Goal: Information Seeking & Learning: Understand process/instructions

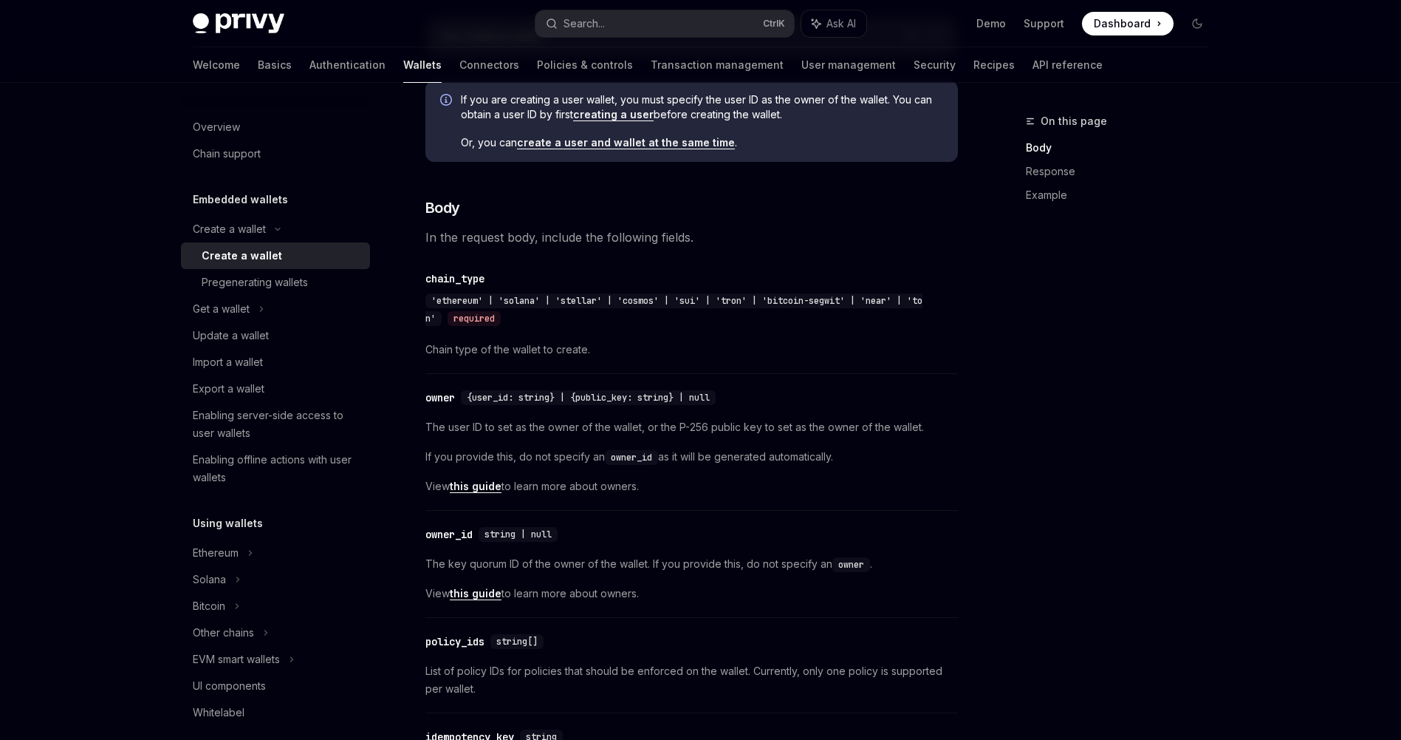
scroll to position [488, 0]
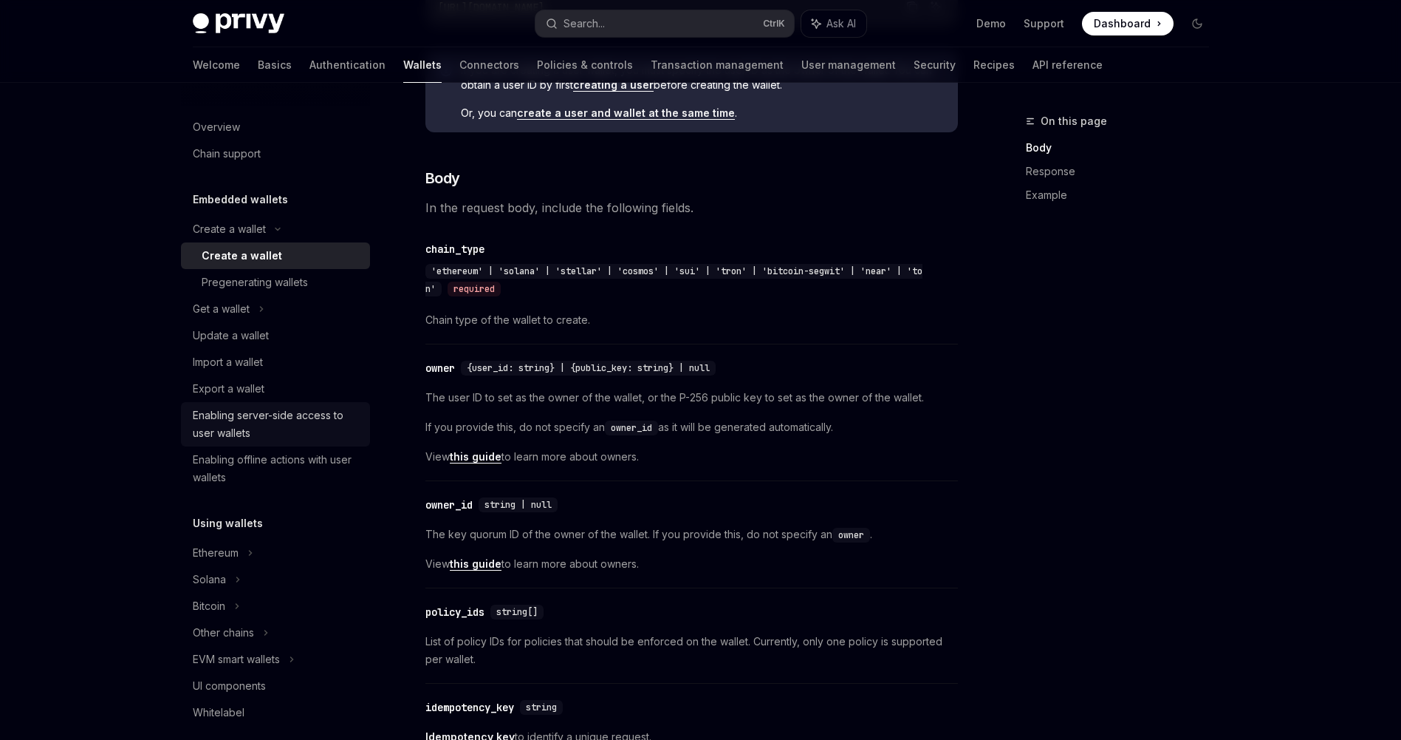
click at [213, 438] on div "Enabling server-side access to user wallets" at bounding box center [277, 423] width 168 height 35
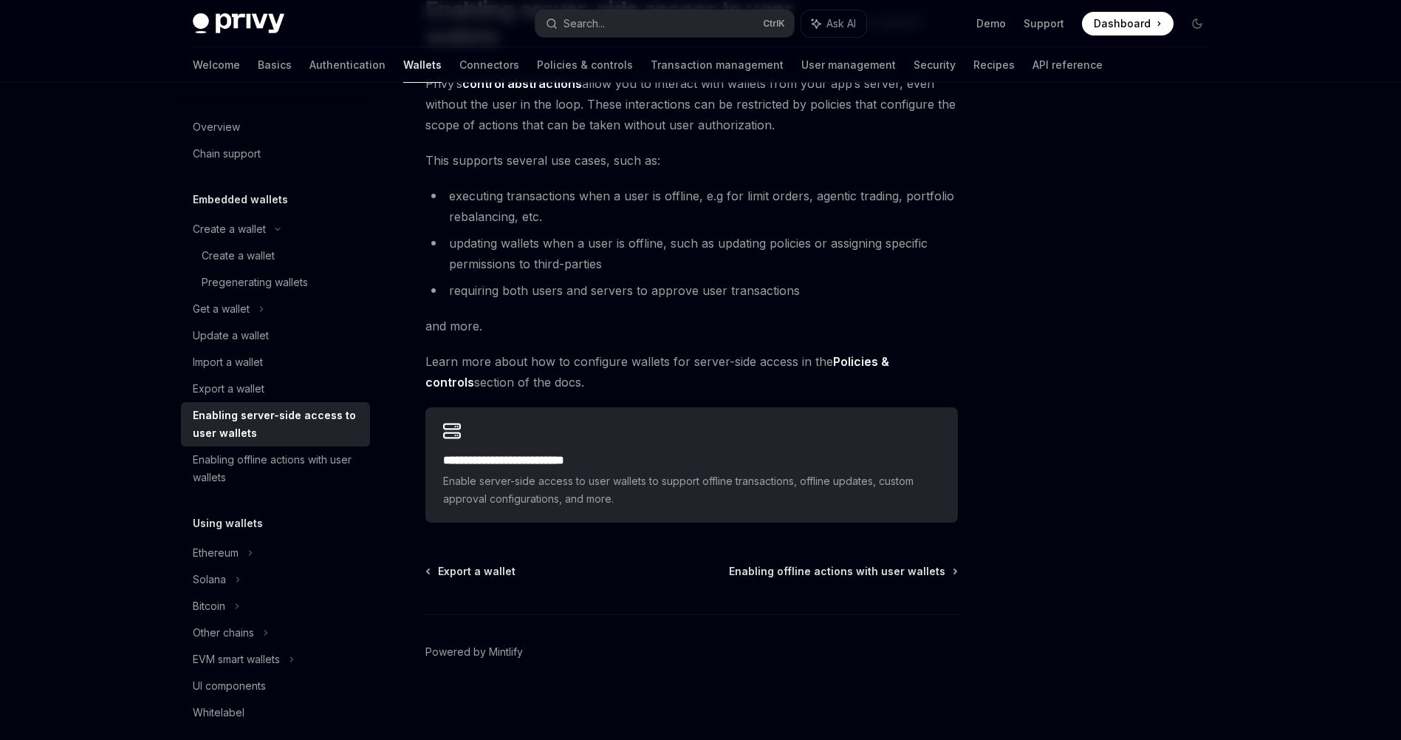
scroll to position [142, 0]
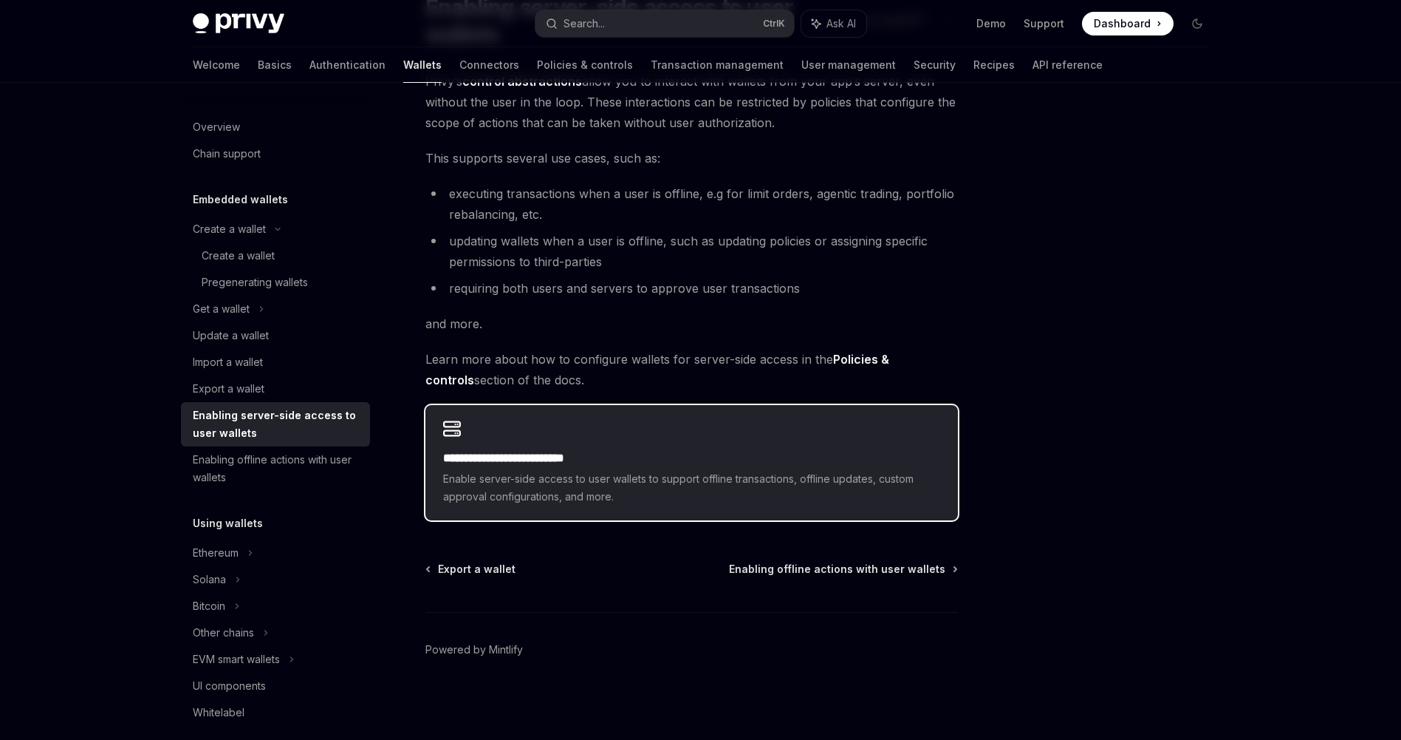
click at [587, 490] on span "Enable server-side access to user wallets to support offline transactions, offl…" at bounding box center [691, 487] width 497 height 35
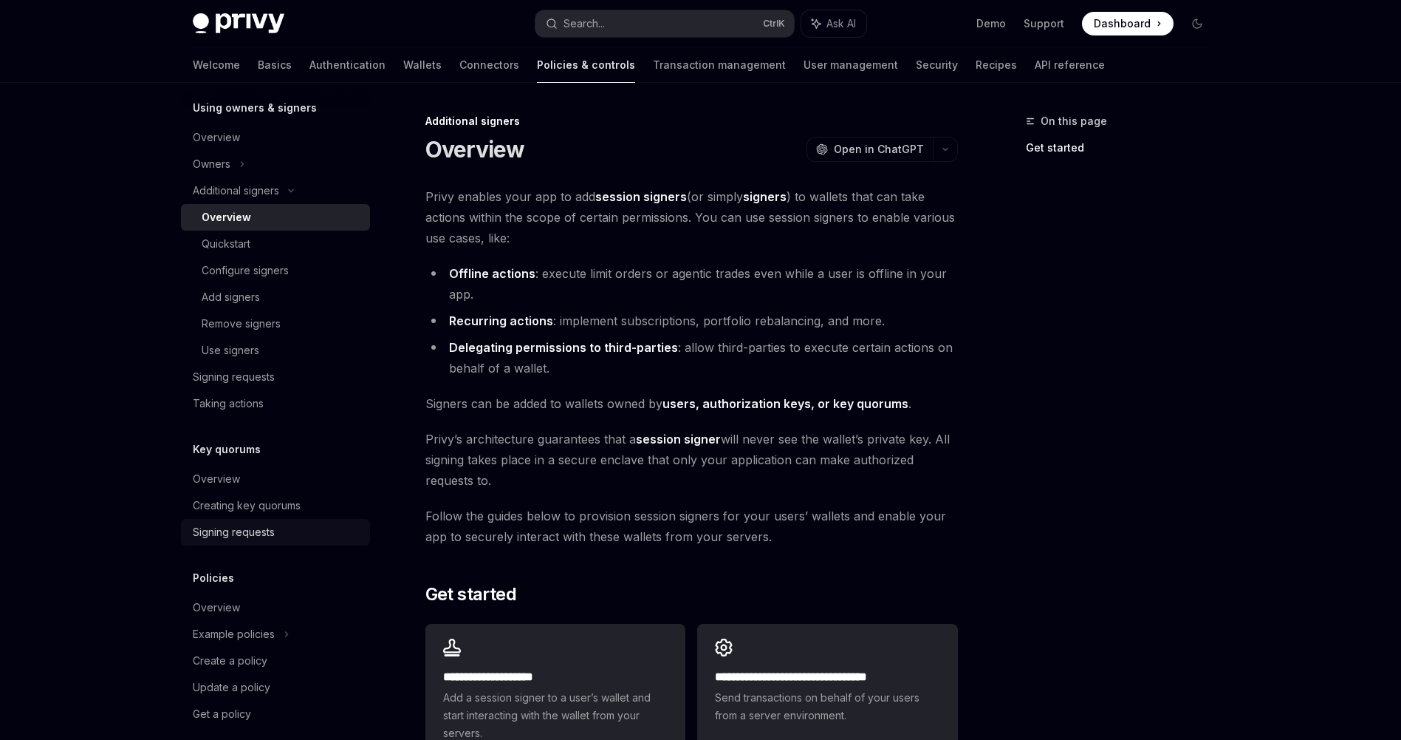
scroll to position [460, 0]
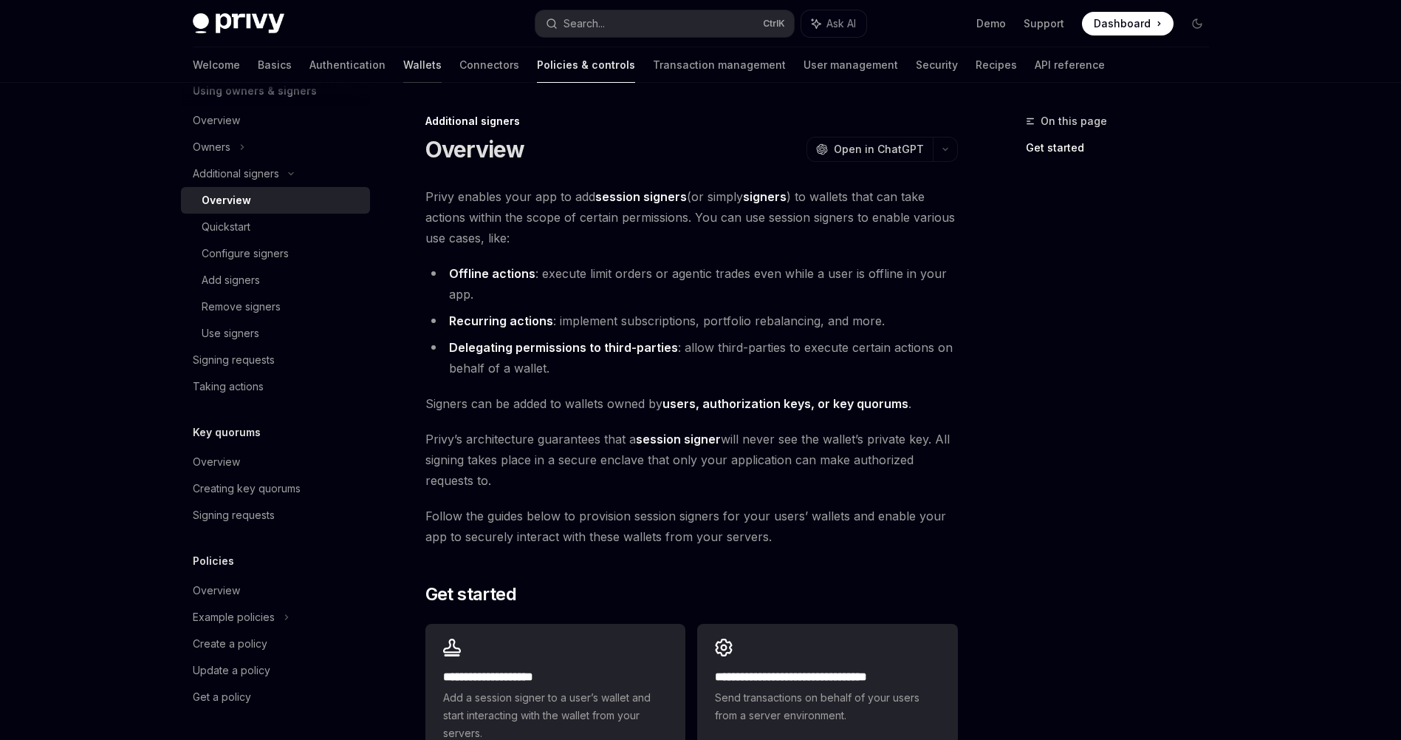
click at [403, 64] on link "Wallets" at bounding box center [422, 64] width 38 height 35
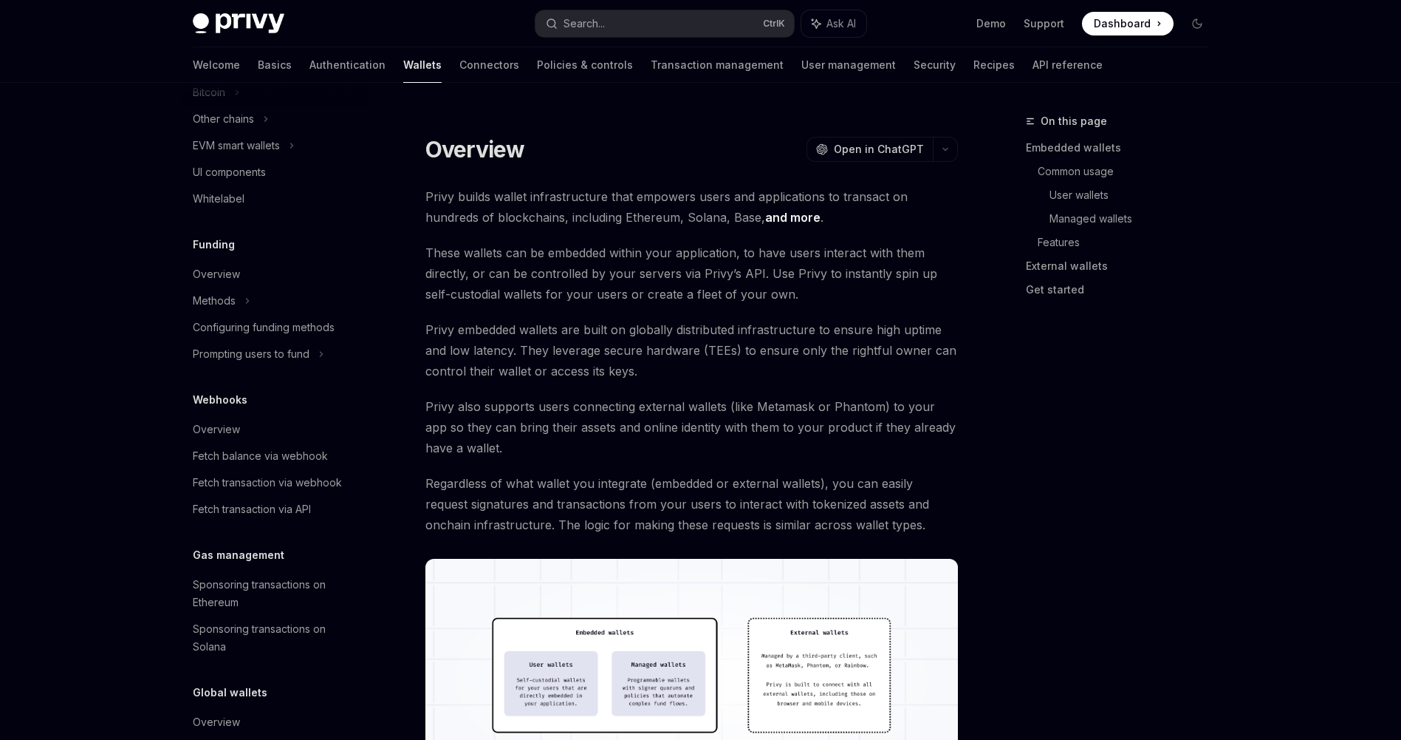
type textarea "*"
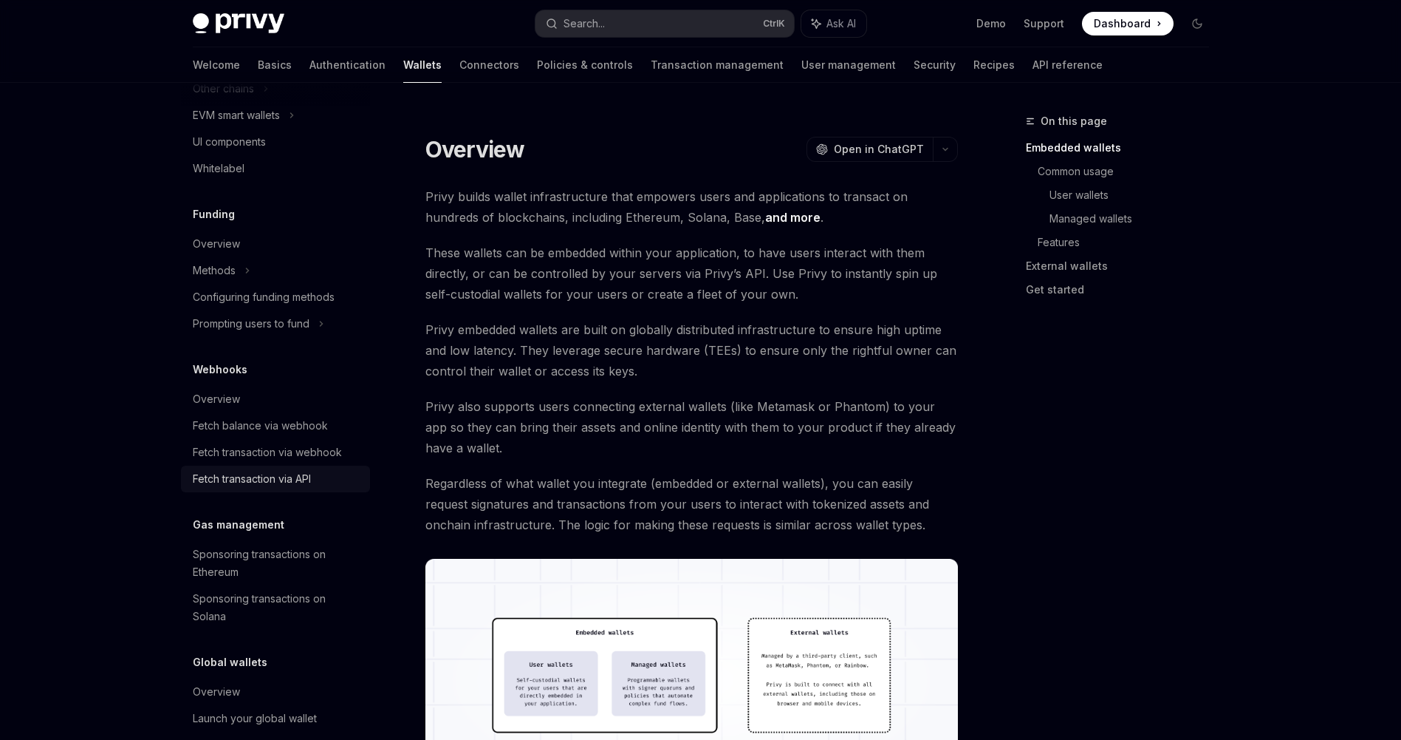
scroll to position [539, 0]
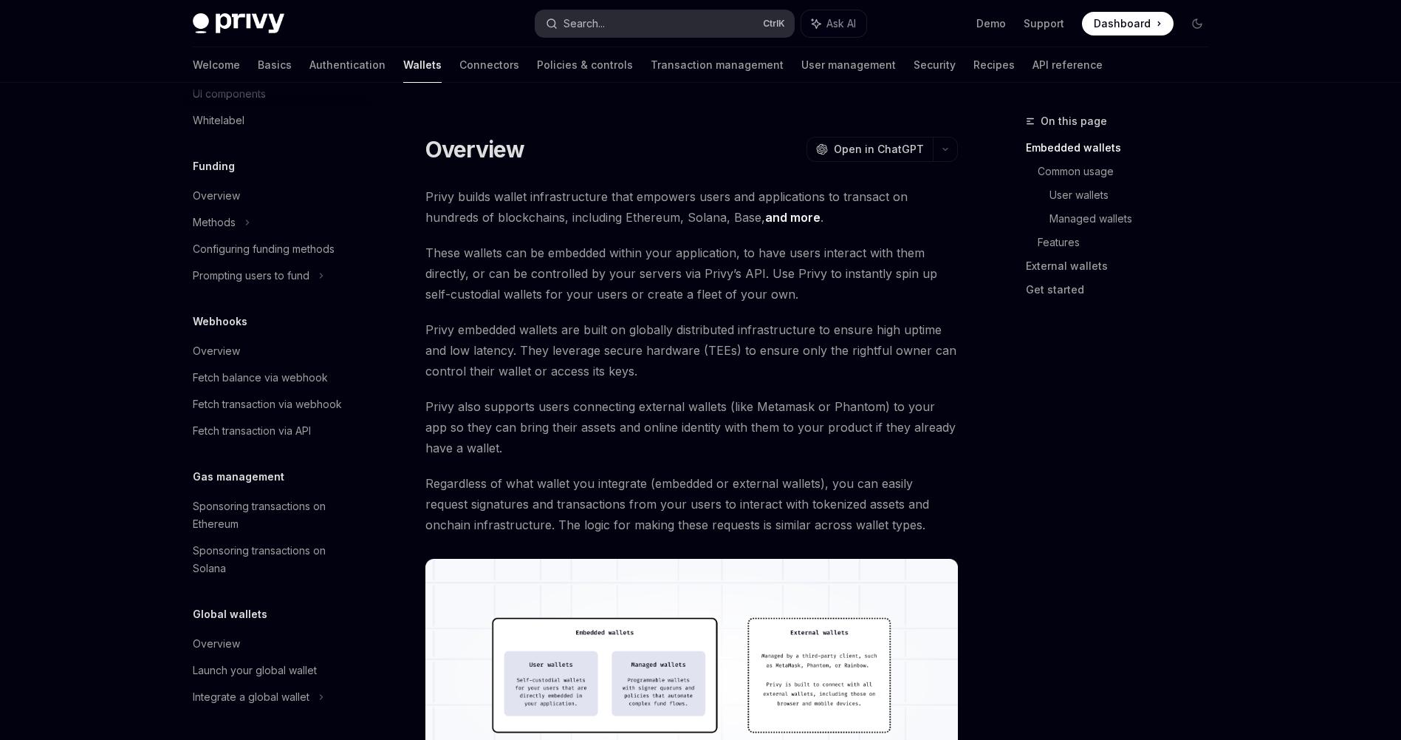
click at [595, 24] on div "Search..." at bounding box center [584, 24] width 41 height 18
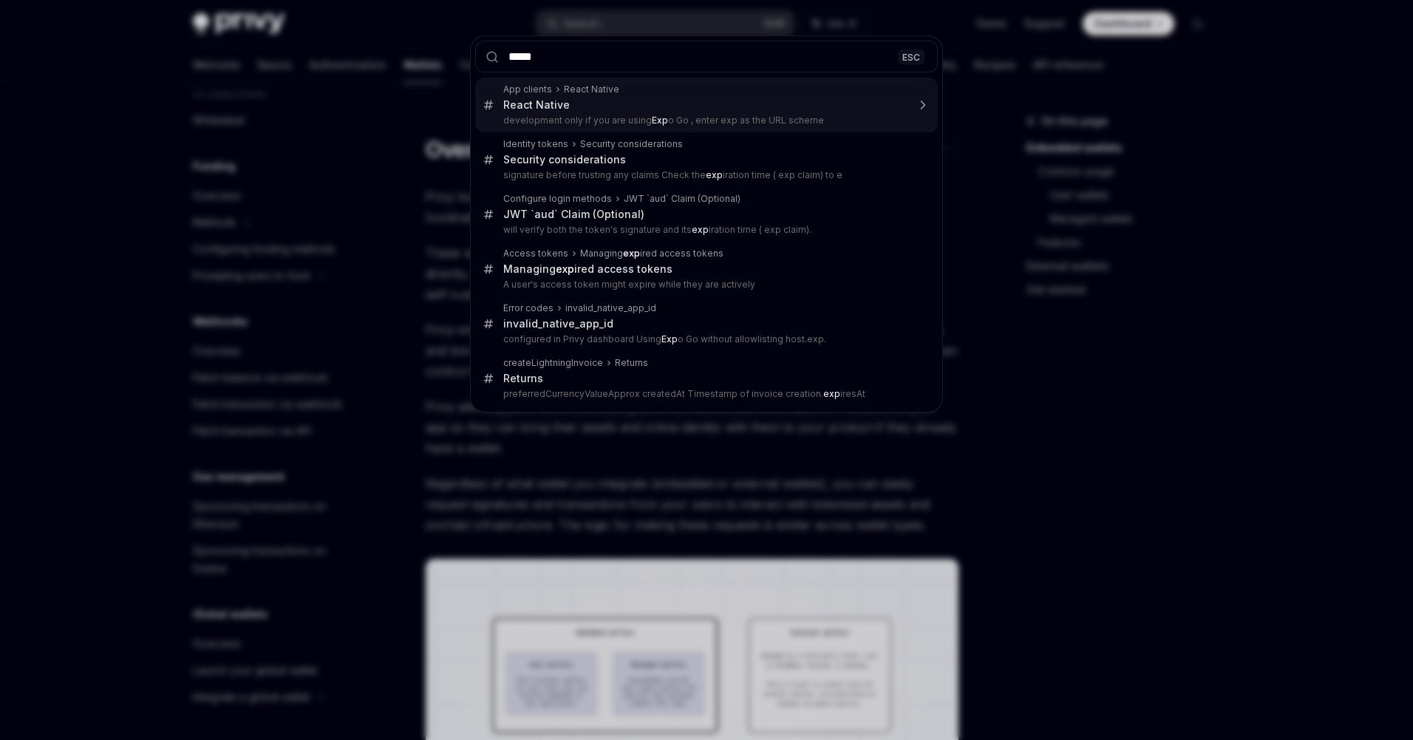
type input "******"
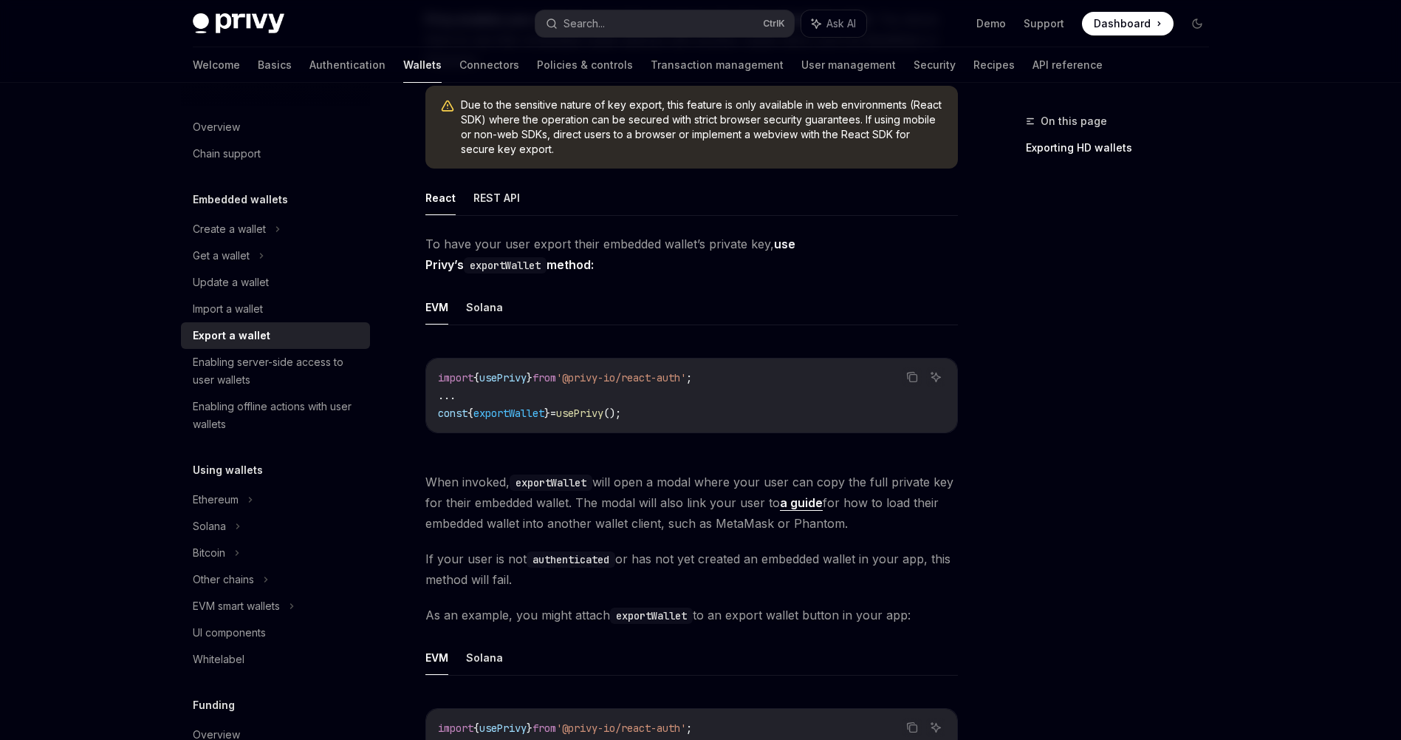
scroll to position [89, 0]
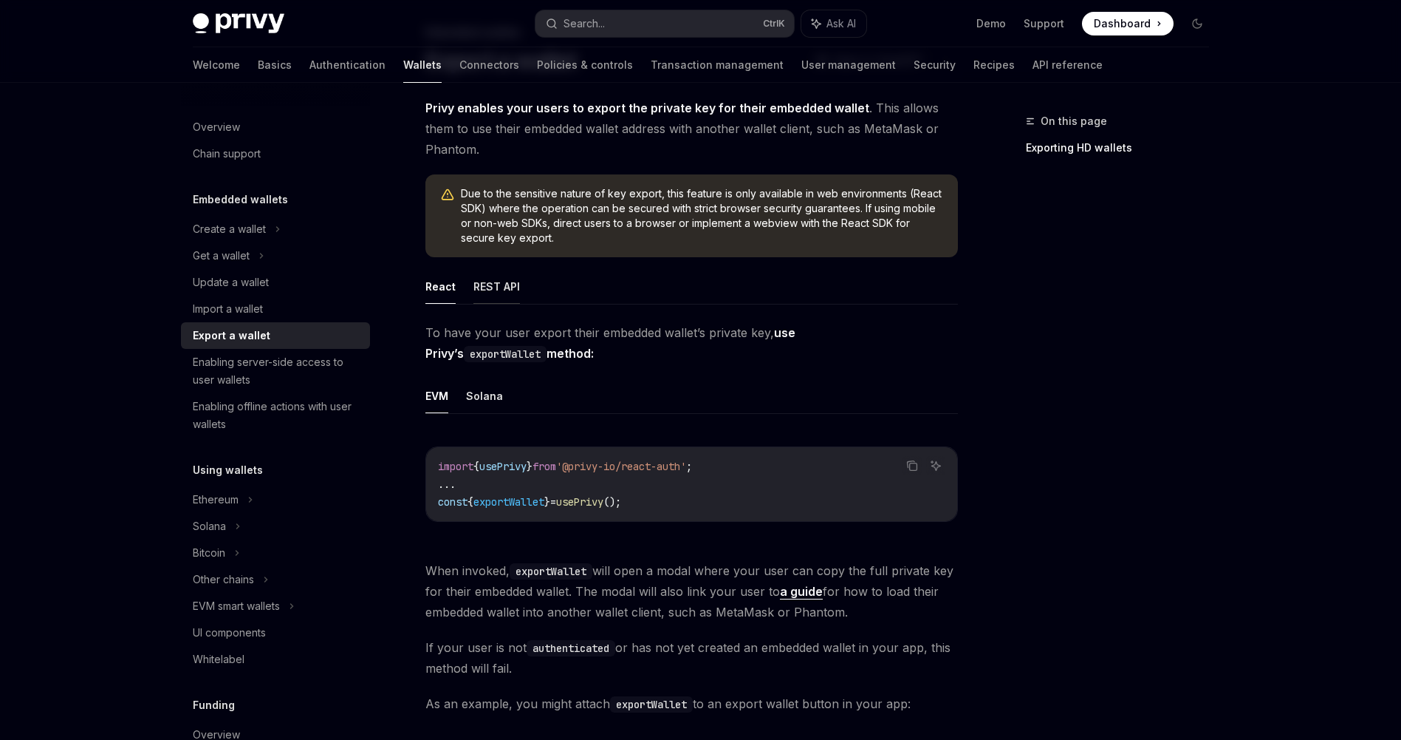
click at [484, 291] on button "REST API" at bounding box center [497, 286] width 47 height 35
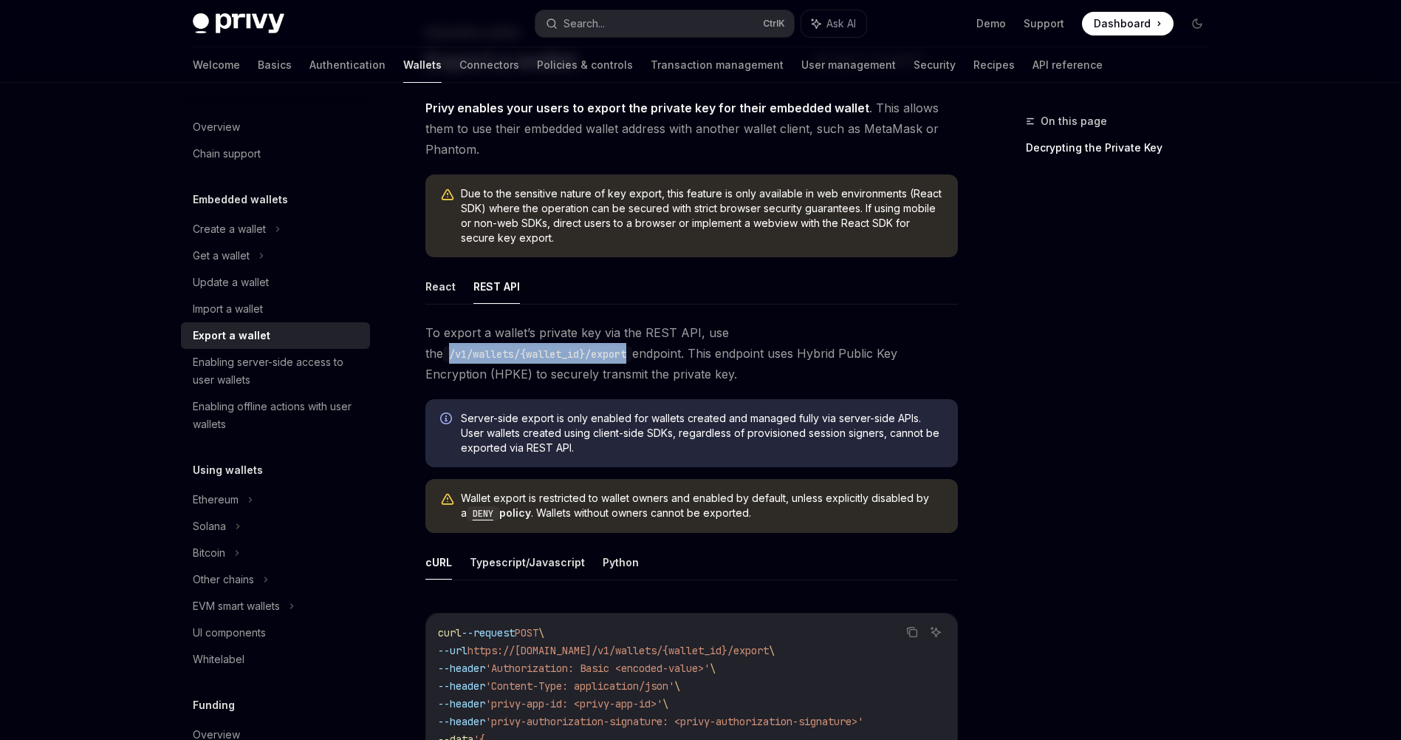
drag, startPoint x: 751, startPoint y: 332, endPoint x: 947, endPoint y: 337, distance: 195.8
click at [947, 337] on span "To export a wallet’s private key via the REST API, use the /v1/wallets/{wallet_…" at bounding box center [692, 353] width 533 height 62
copy code "/v1/wallets/{wallet_id}/export"
click at [603, 559] on button "Python" at bounding box center [621, 561] width 36 height 35
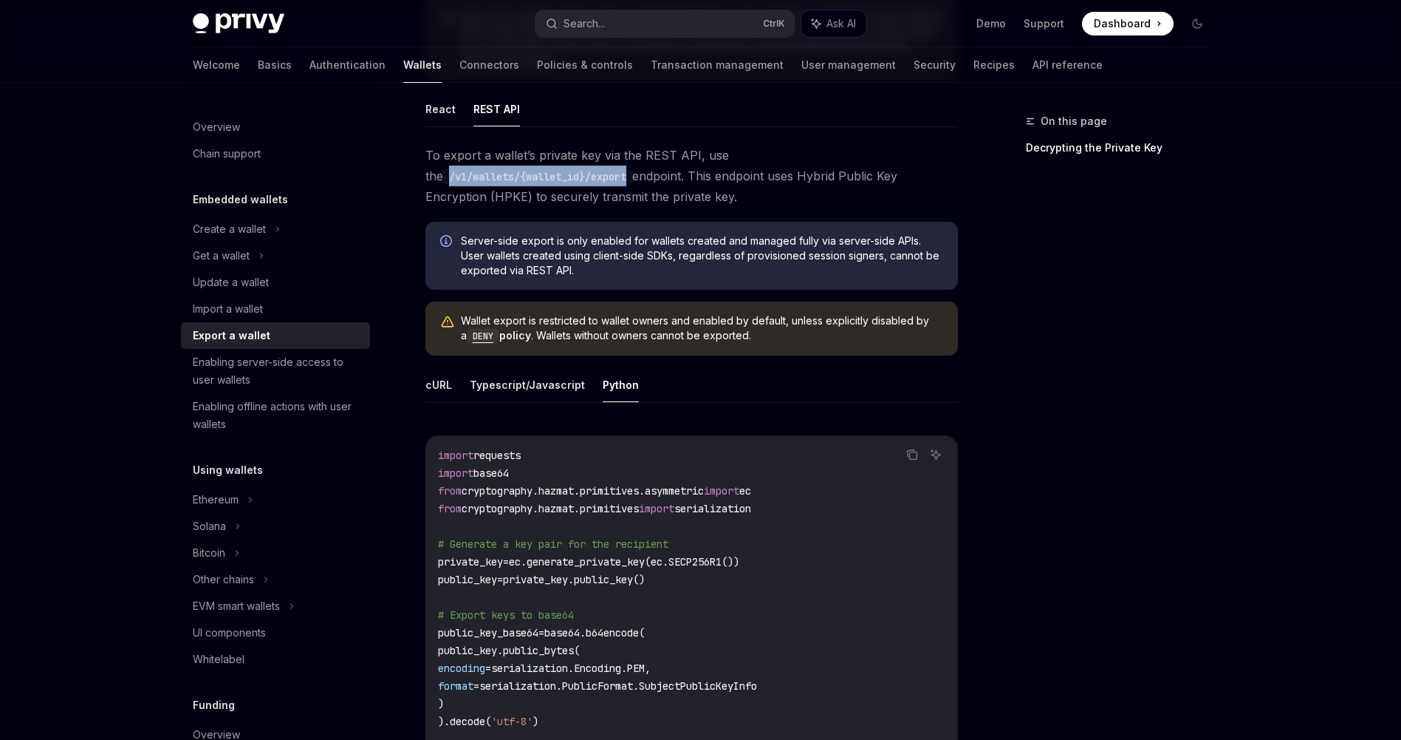
scroll to position [355, 0]
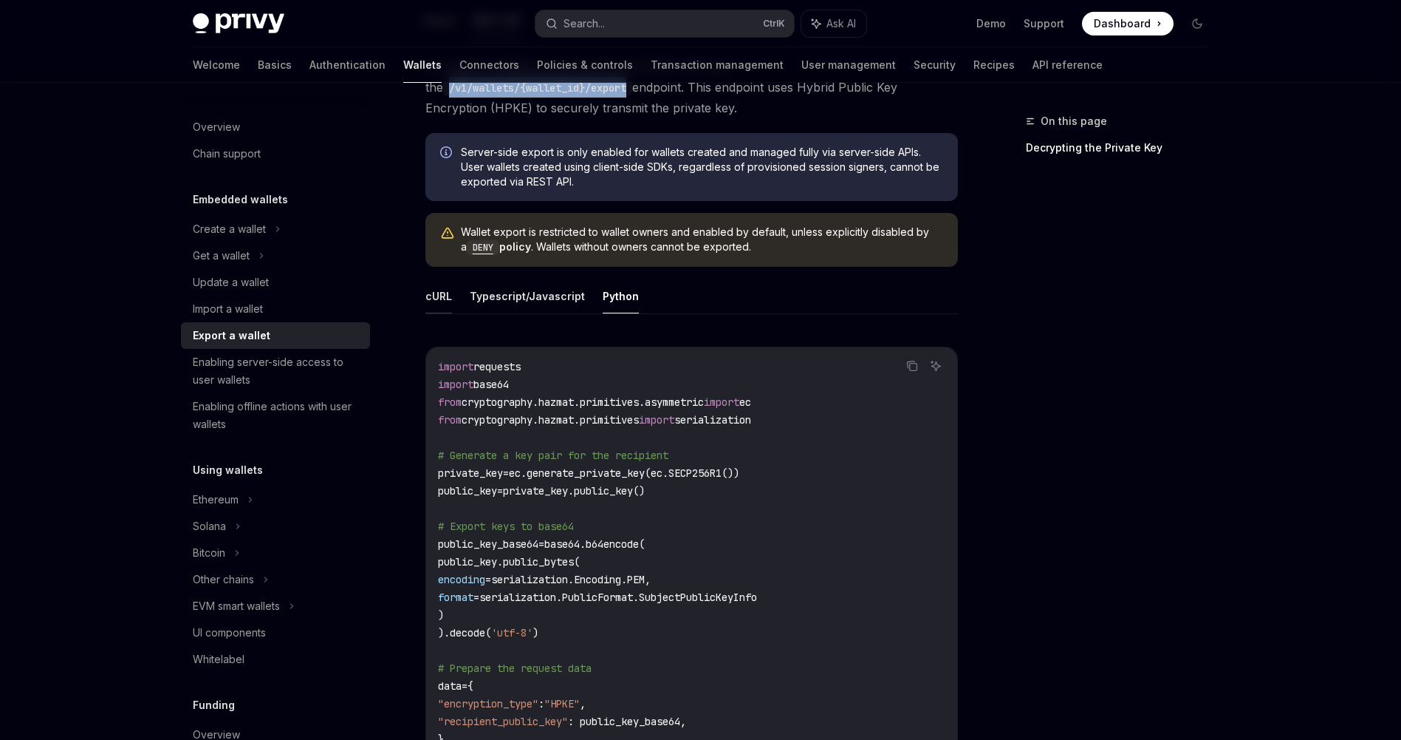
click at [434, 296] on button "cURL" at bounding box center [439, 296] width 27 height 35
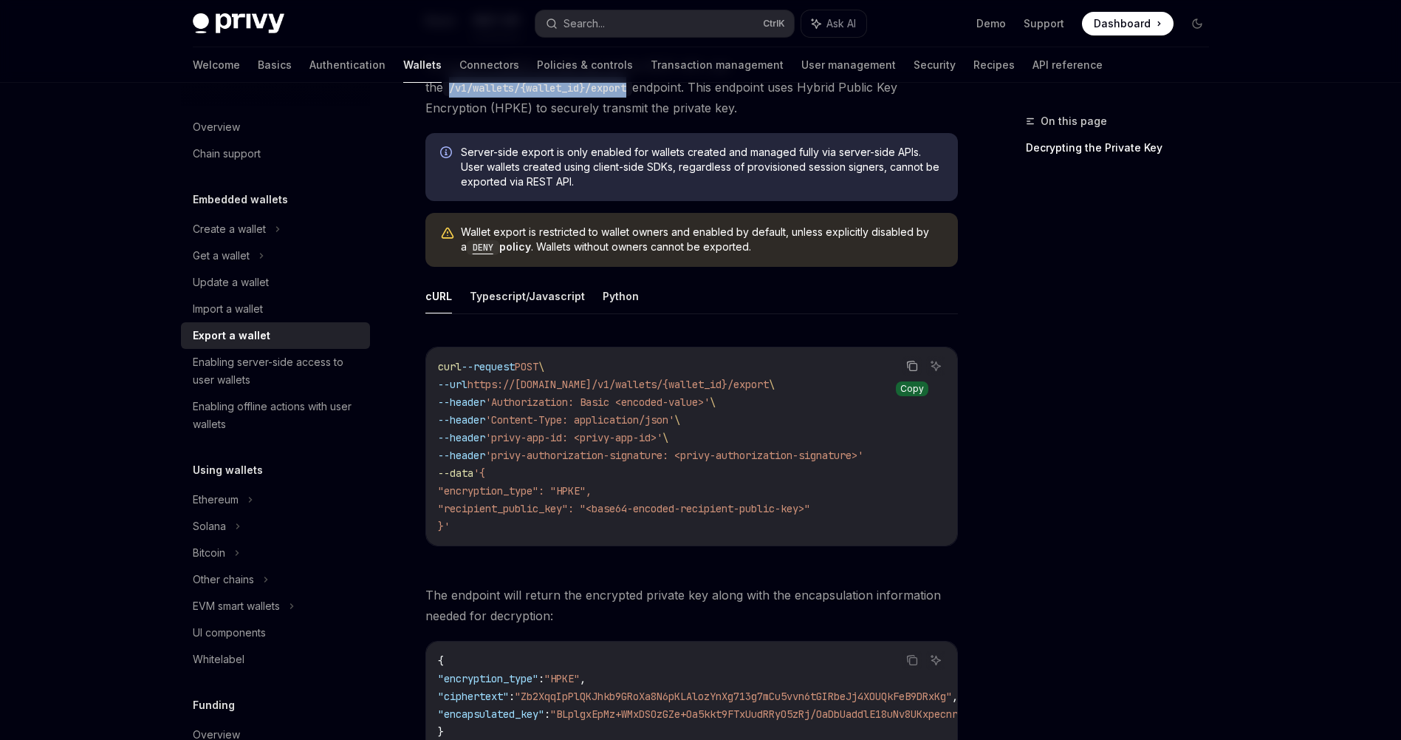
click at [909, 367] on icon "Copy the contents from the code block" at bounding box center [912, 366] width 7 height 7
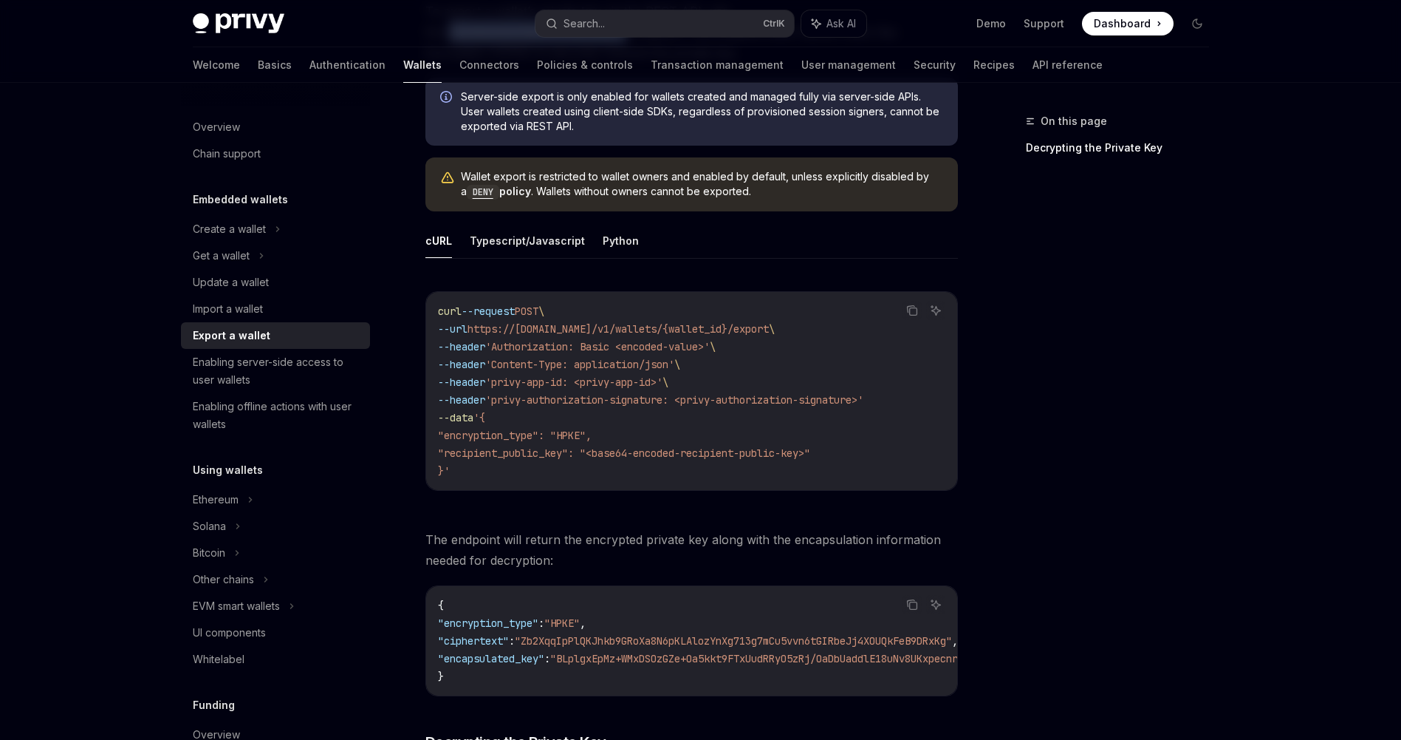
scroll to position [443, 0]
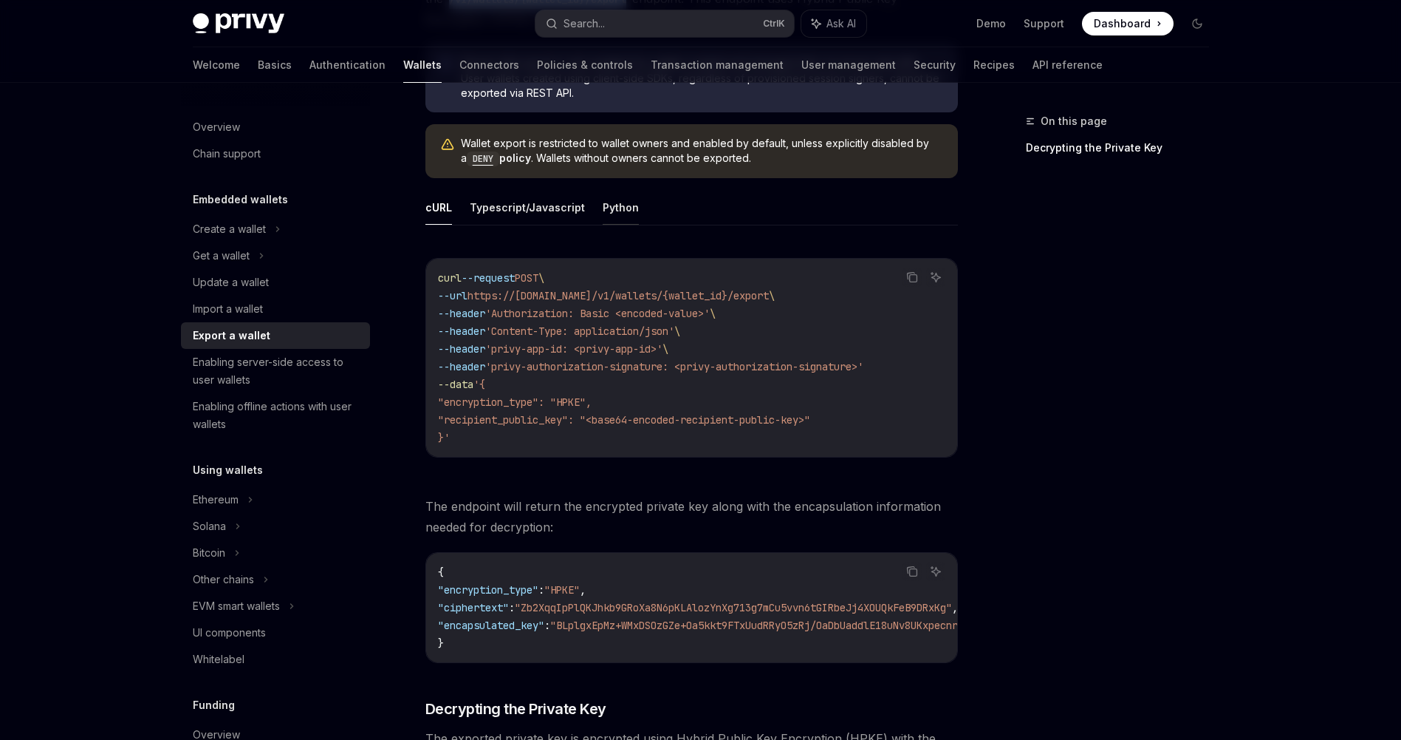
click at [603, 208] on button "Python" at bounding box center [621, 207] width 36 height 35
type textarea "*"
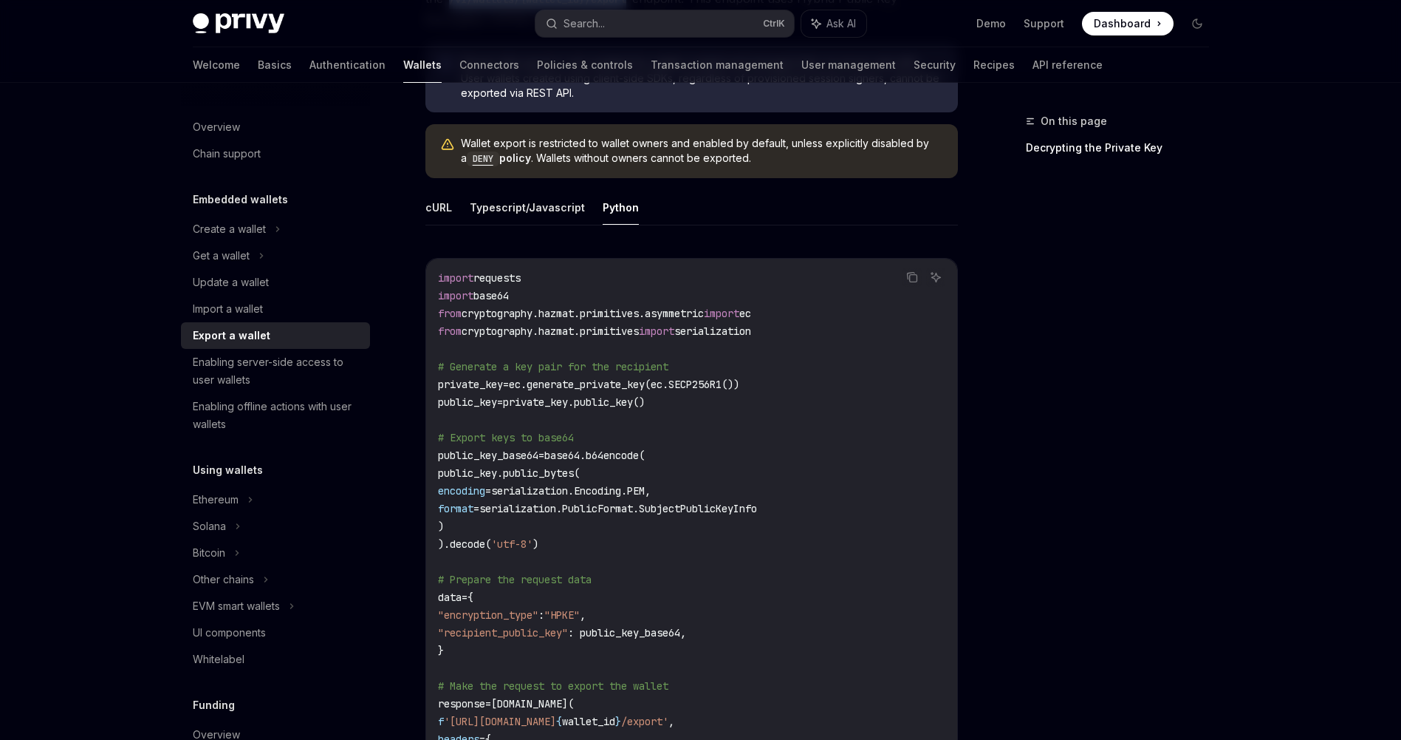
scroll to position [532, 0]
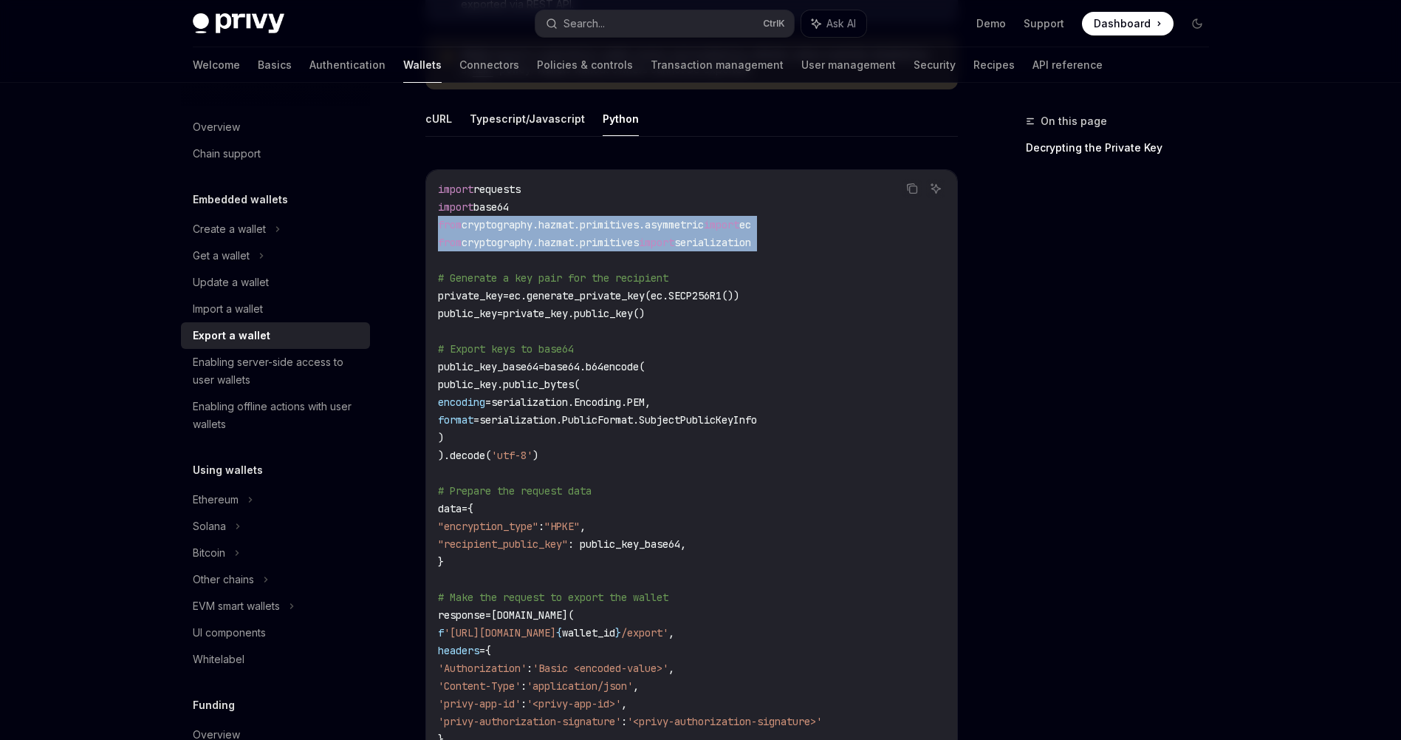
drag, startPoint x: 797, startPoint y: 252, endPoint x: 396, endPoint y: 226, distance: 402.0
copy code "from cryptography.hazmat.primitives.asymmetric import ec from cryptography.hazm…"
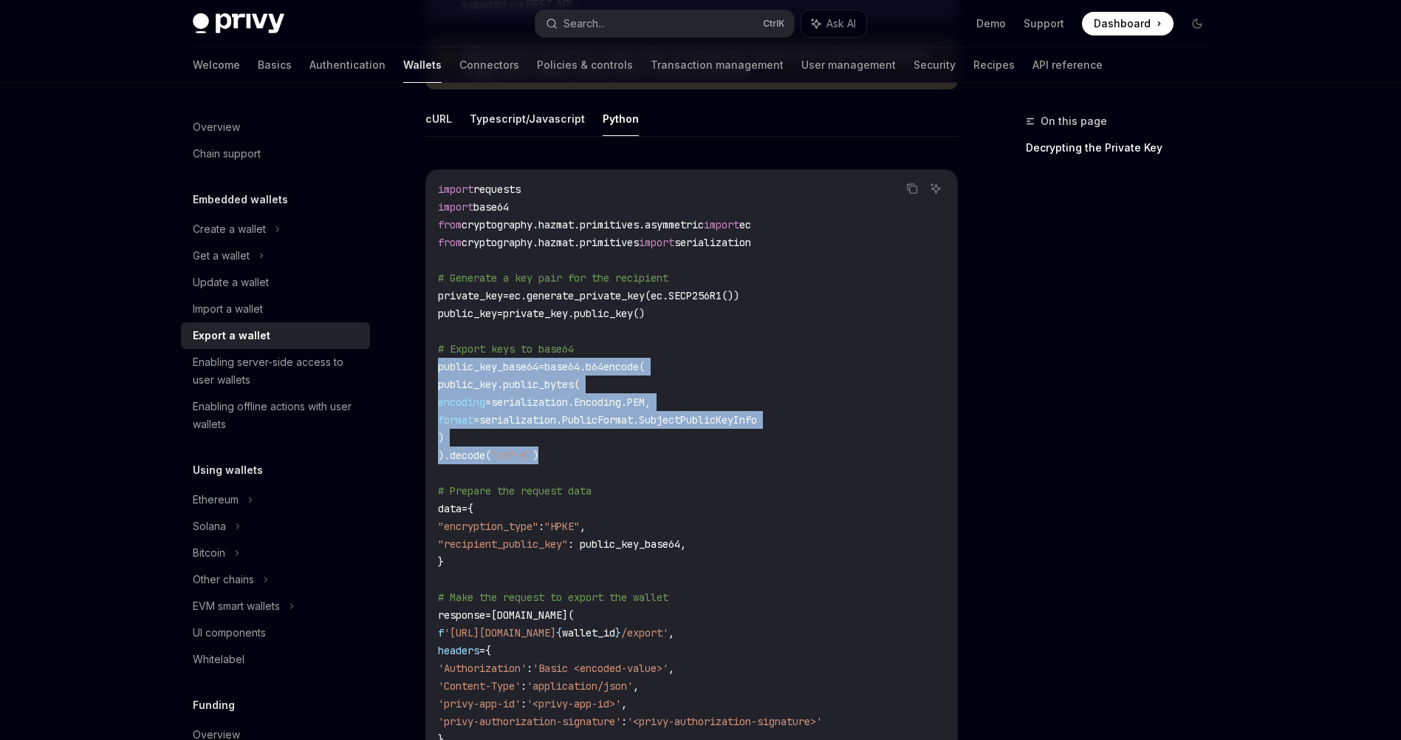
drag, startPoint x: 548, startPoint y: 456, endPoint x: 416, endPoint y: 366, distance: 160.0
click at [908, 187] on icon "Copy the contents from the code block" at bounding box center [912, 188] width 12 height 12
